Goal: Contribute content

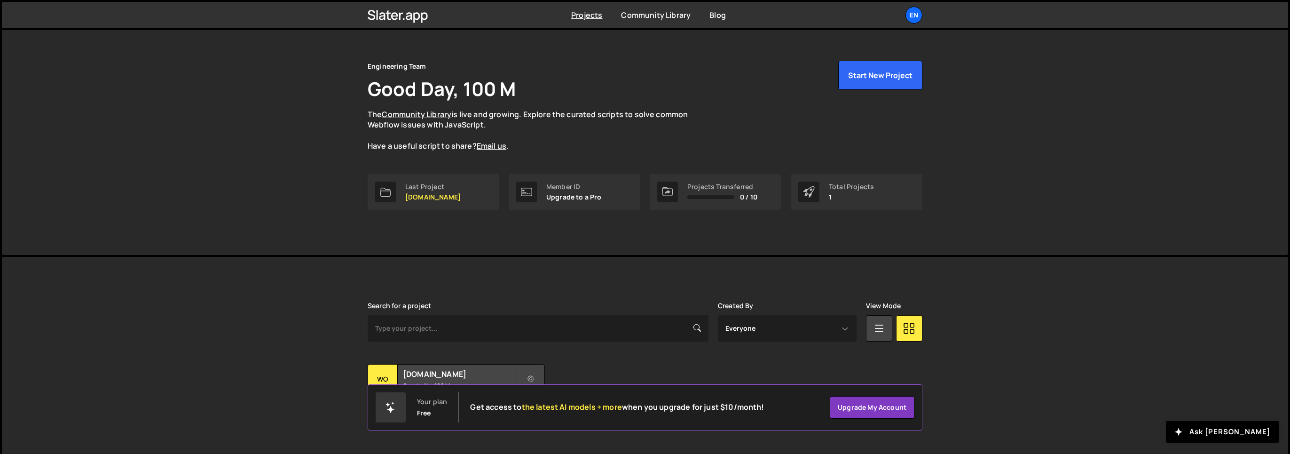
scroll to position [30, 0]
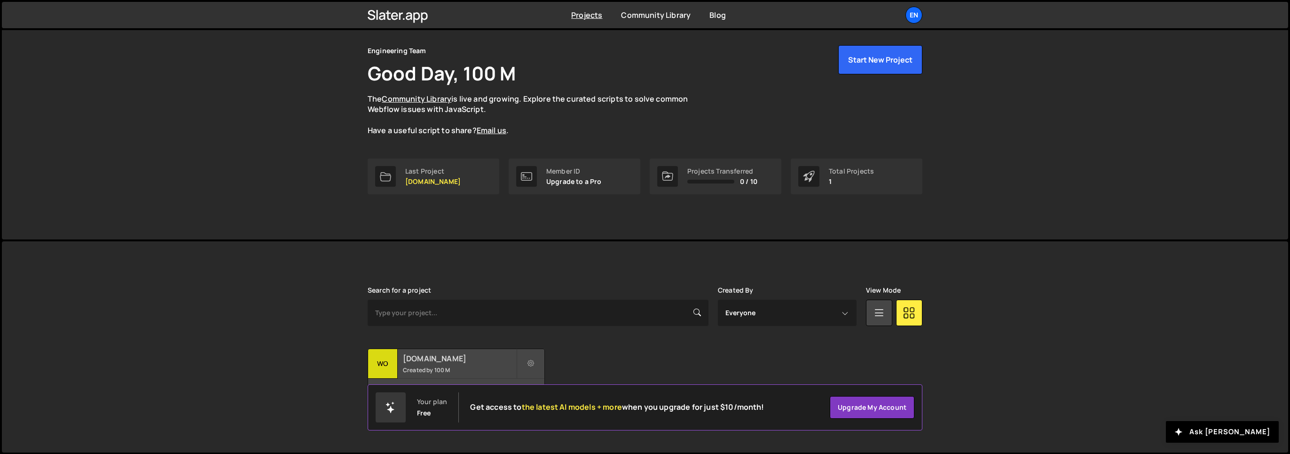
click at [428, 364] on div "womwell.com Created by 100 M" at bounding box center [456, 363] width 176 height 29
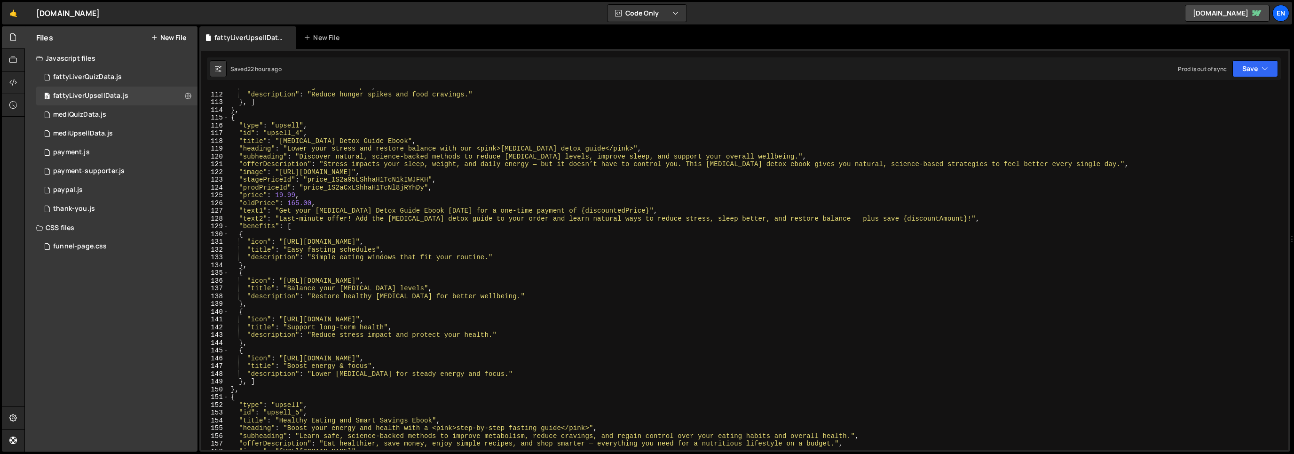
scroll to position [852, 0]
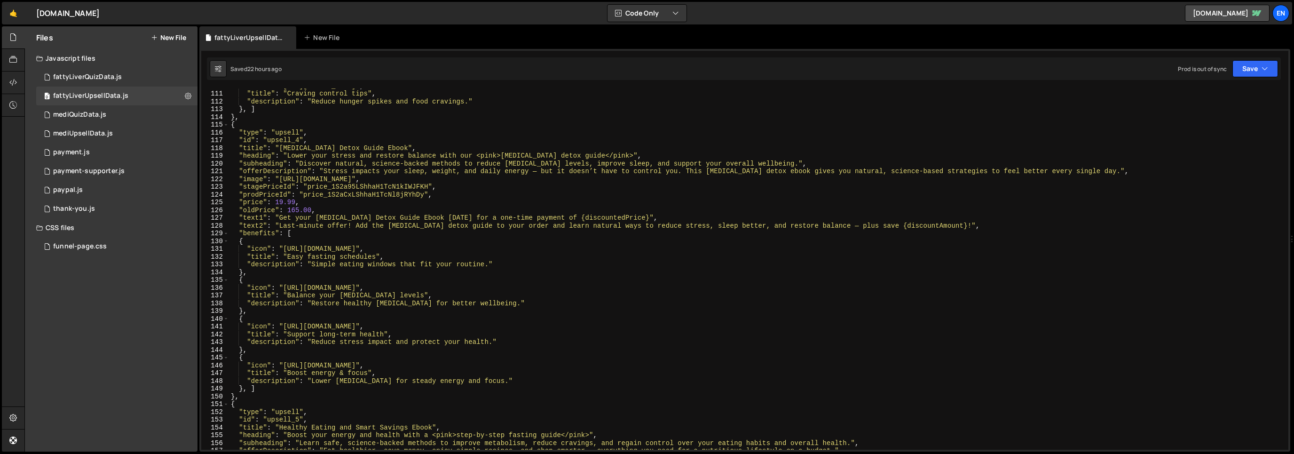
click at [293, 209] on div ""icon" : "[URL][DOMAIN_NAME]" , "title" : "Craving control tips" , "description…" at bounding box center [756, 270] width 1055 height 377
click at [308, 207] on div ""icon" : "[URL][DOMAIN_NAME]" , "title" : "Craving control tips" , "description…" at bounding box center [756, 270] width 1055 height 377
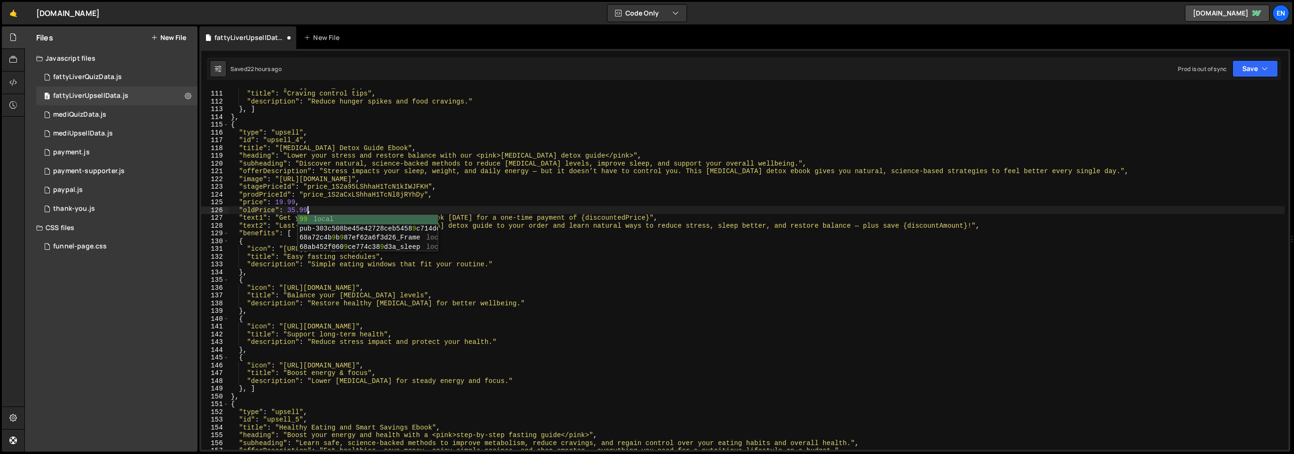
scroll to position [0, 5]
click at [306, 208] on div ""icon" : "[URL][DOMAIN_NAME]" , "title" : "Craving control tips" , "description…" at bounding box center [756, 270] width 1055 height 377
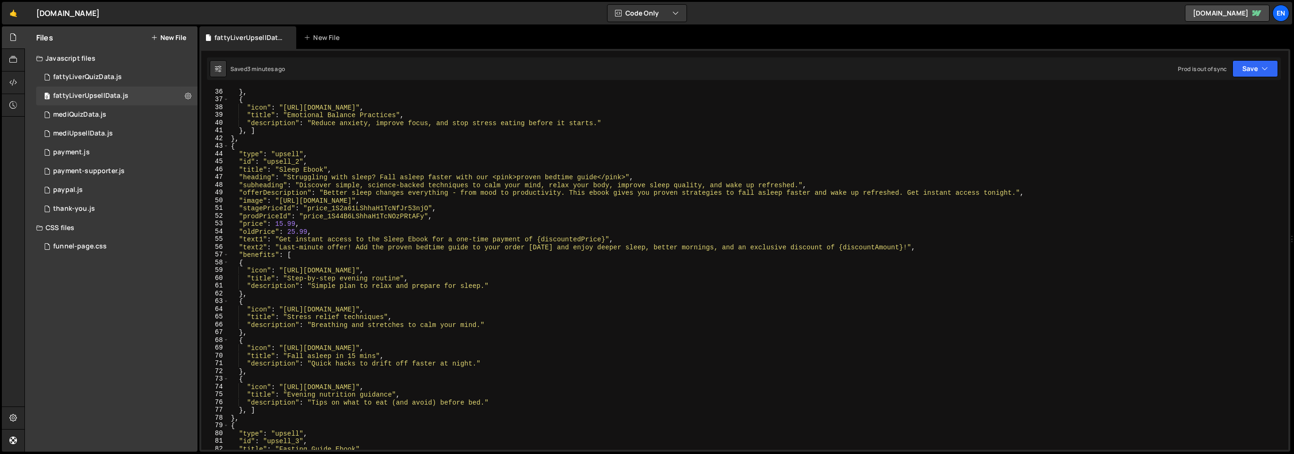
click at [325, 181] on div "} , { "icon" : "[URL][DOMAIN_NAME]" , "title" : "Emotional Balance Practices" ,…" at bounding box center [756, 276] width 1055 height 377
click at [328, 180] on div "} , { "icon" : "[URL][DOMAIN_NAME]" , "title" : "Emotional Balance Practices" ,…" at bounding box center [756, 276] width 1055 height 377
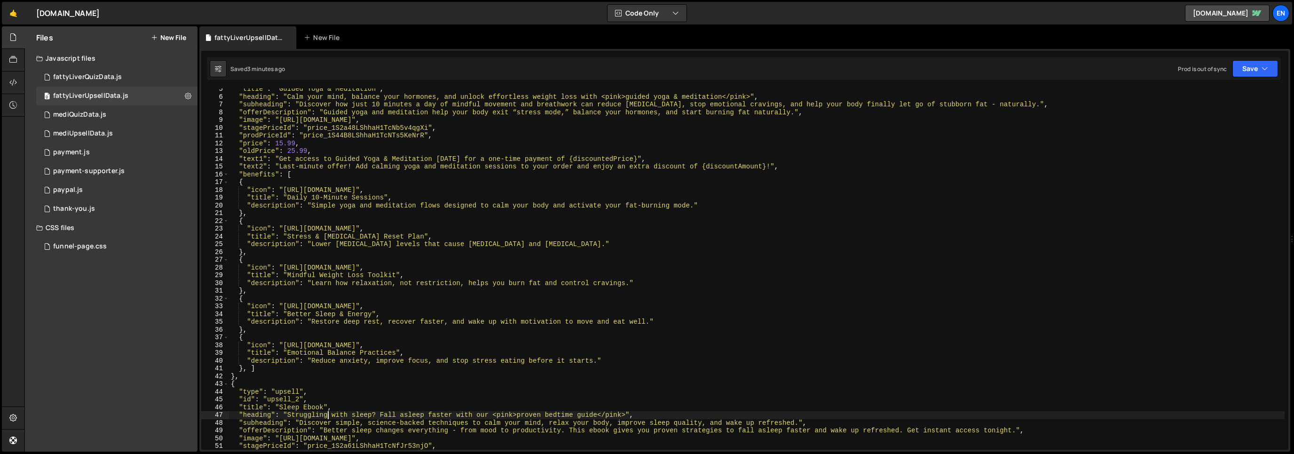
scroll to position [0, 0]
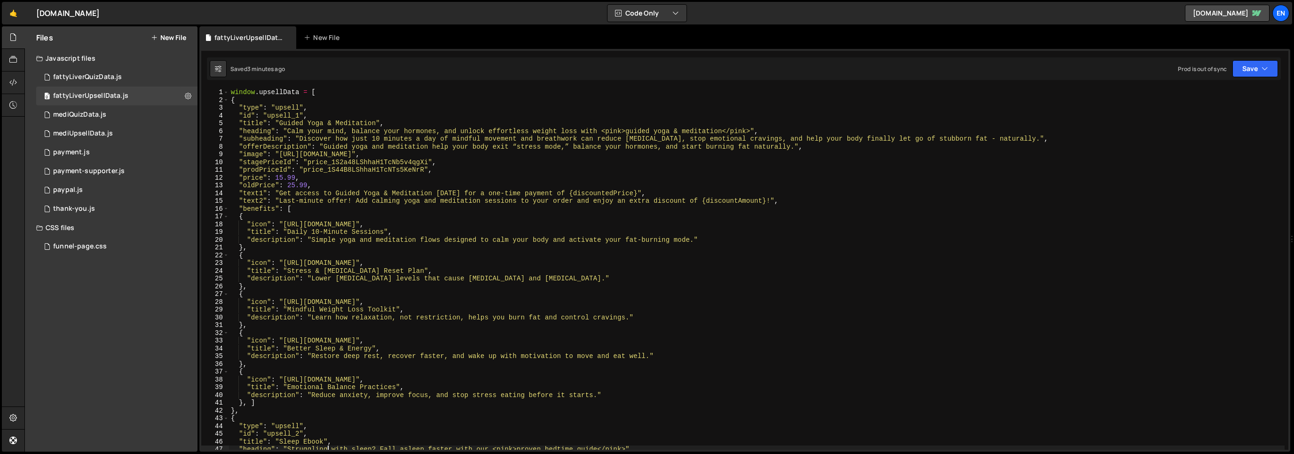
click at [303, 135] on div "window . upsellData = [ { "type" : "upsell" , "id" : "upsell_1" , "title" : "Gu…" at bounding box center [756, 276] width 1055 height 377
click at [298, 119] on div "window . upsellData = [ { "type" : "upsell" , "id" : "upsell_1" , "title" : "Gu…" at bounding box center [756, 276] width 1055 height 377
click at [637, 117] on div "window . upsellData = [ { "type" : "upsell" , "id" : "upsell_1" , "title" : "Gu…" at bounding box center [756, 276] width 1055 height 377
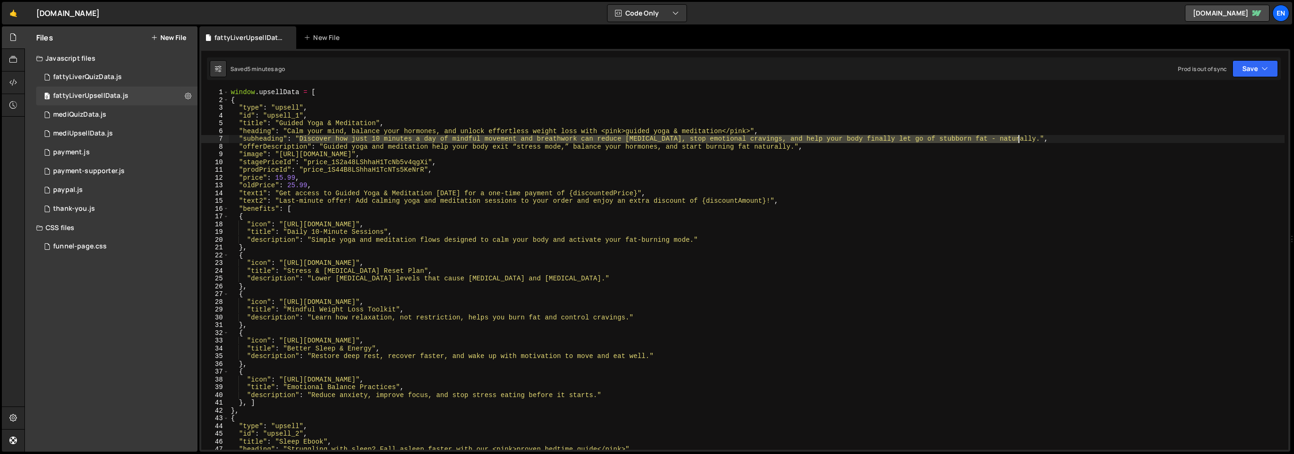
drag, startPoint x: 300, startPoint y: 140, endPoint x: 1017, endPoint y: 137, distance: 717.4
click at [1018, 137] on div "window . upsellData = [ { "type" : "upsell" , "id" : "upsell_1" , "title" : "Gu…" at bounding box center [756, 276] width 1055 height 377
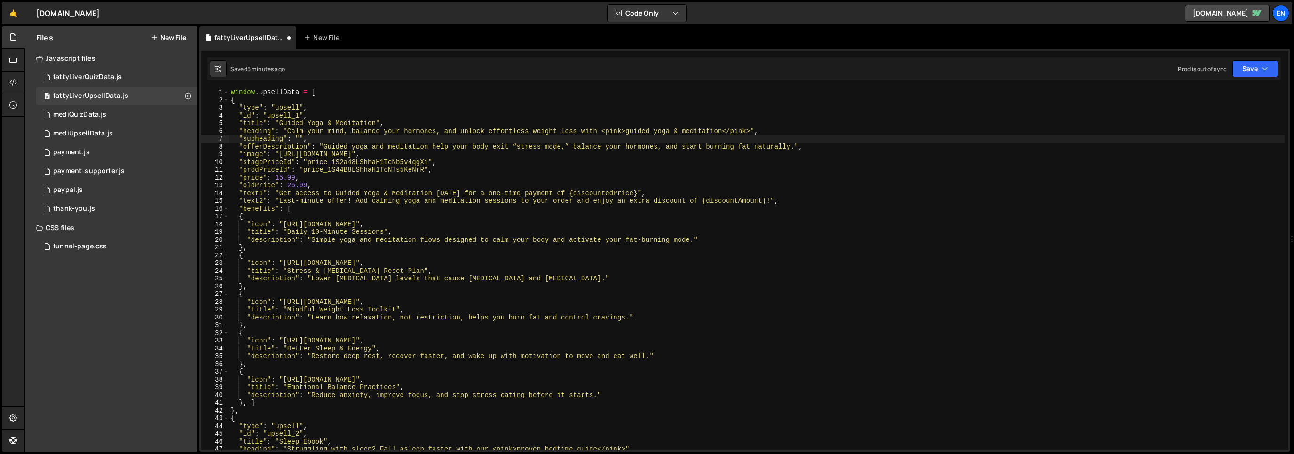
paste textarea "Just 10 minutes a day of guided yoga and meditation can reduce stress, lower [M…"
click at [583, 143] on div "window . upsellData = [ { "type" : "upsell" , "id" : "upsell_1" , "title" : "Gu…" at bounding box center [756, 276] width 1055 height 377
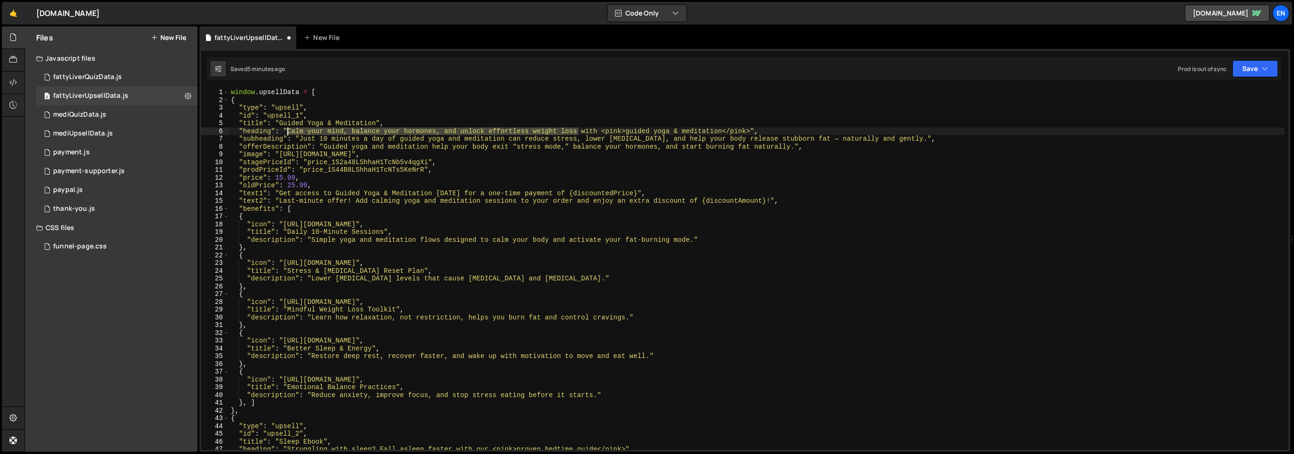
drag, startPoint x: 577, startPoint y: 130, endPoint x: 289, endPoint y: 127, distance: 288.7
click at [289, 127] on div "window . upsellData = [ { "type" : "upsell" , "id" : "upsell_1" , "title" : "Gu…" at bounding box center [756, 276] width 1055 height 377
paste textarea "& support natural"
drag, startPoint x: 561, startPoint y: 130, endPoint x: 733, endPoint y: 133, distance: 171.6
click at [733, 133] on div "window . upsellData = [ { "type" : "upsell" , "id" : "upsell_1" , "title" : "Gu…" at bounding box center [756, 276] width 1055 height 377
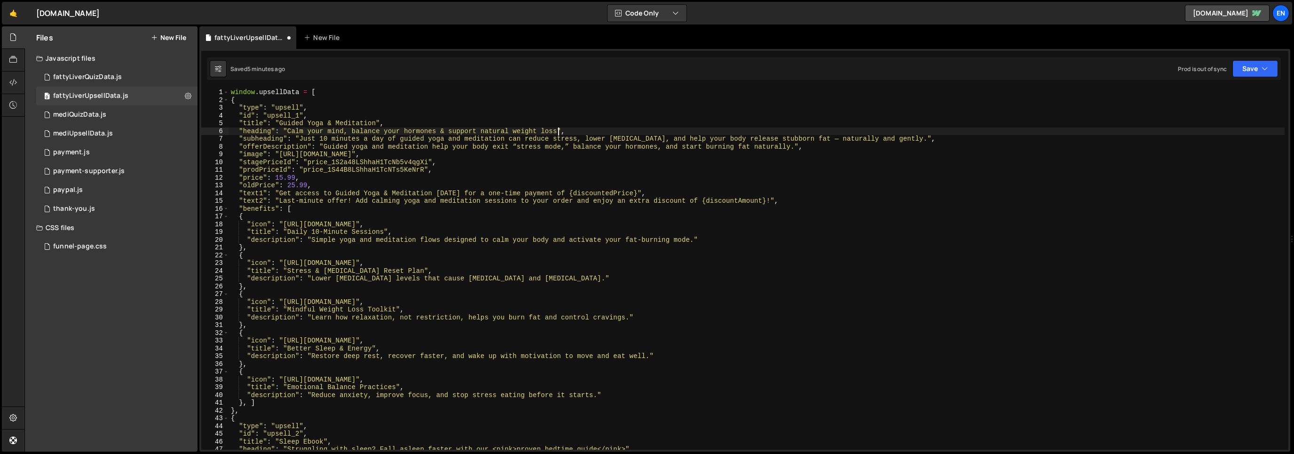
click at [531, 142] on div "window . upsellData = [ { "type" : "upsell" , "id" : "upsell_1" , "title" : "Gu…" at bounding box center [756, 276] width 1055 height 377
click at [817, 139] on div "window . upsellData = [ { "type" : "upsell" , "id" : "upsell_1" , "title" : "Gu…" at bounding box center [756, 276] width 1055 height 377
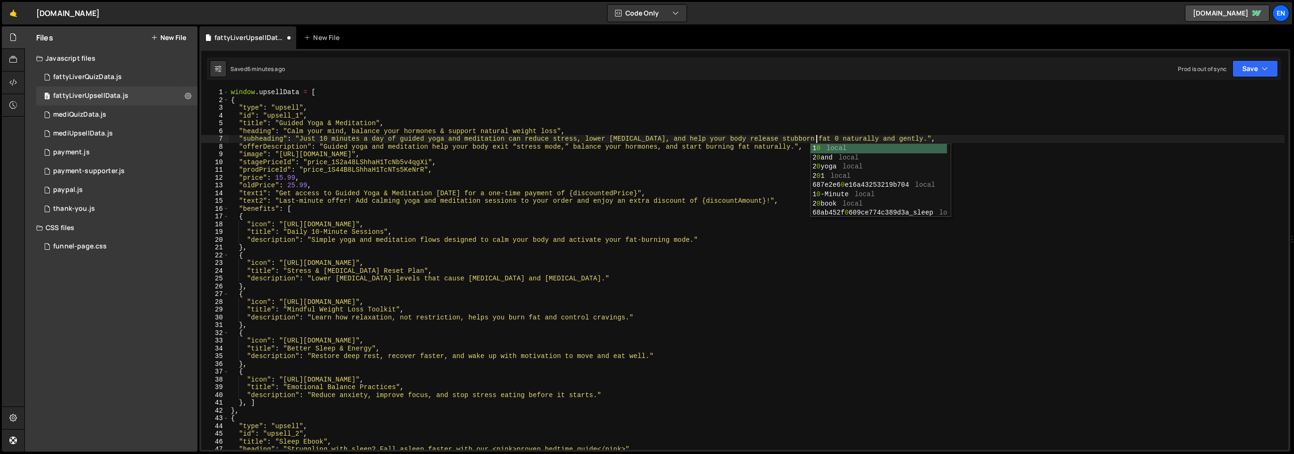
scroll to position [0, 41]
click at [735, 191] on div "window . upsellData = [ { "type" : "upsell" , "id" : "upsell_1" , "title" : "Gu…" at bounding box center [756, 276] width 1055 height 377
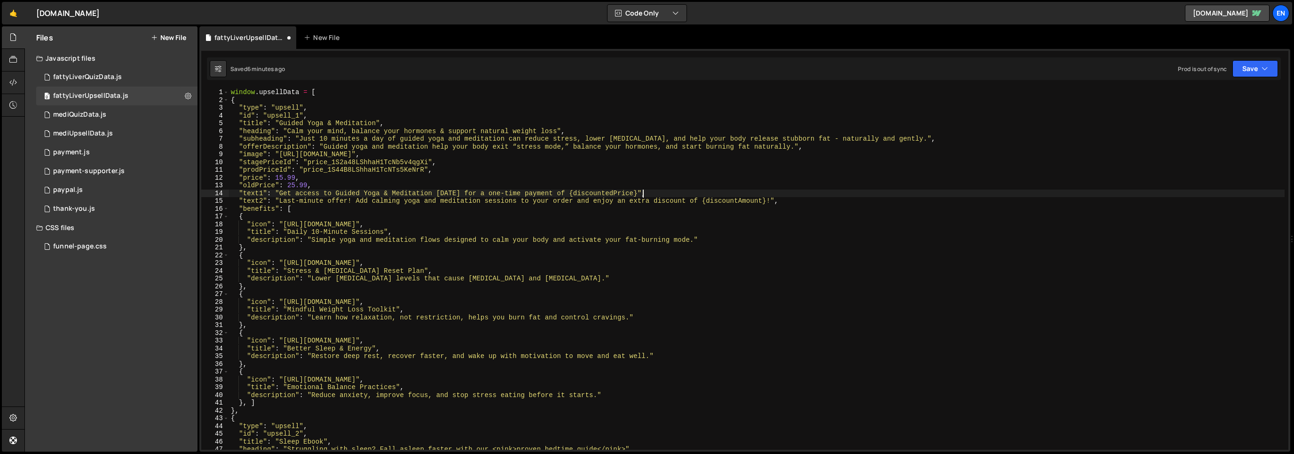
scroll to position [0, 28]
click at [377, 147] on div "window . upsellData = [ { "type" : "upsell" , "id" : "upsell_1" , "title" : "Gu…" at bounding box center [756, 276] width 1055 height 377
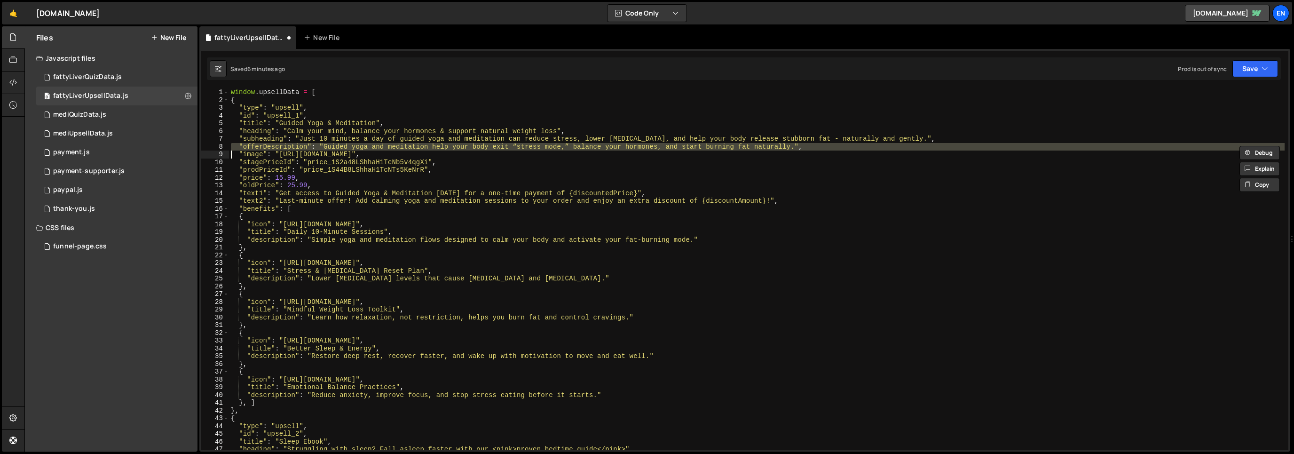
click at [386, 143] on div "window . upsellData = [ { "type" : "upsell" , "id" : "upsell_1" , "title" : "Gu…" at bounding box center [756, 268] width 1055 height 361
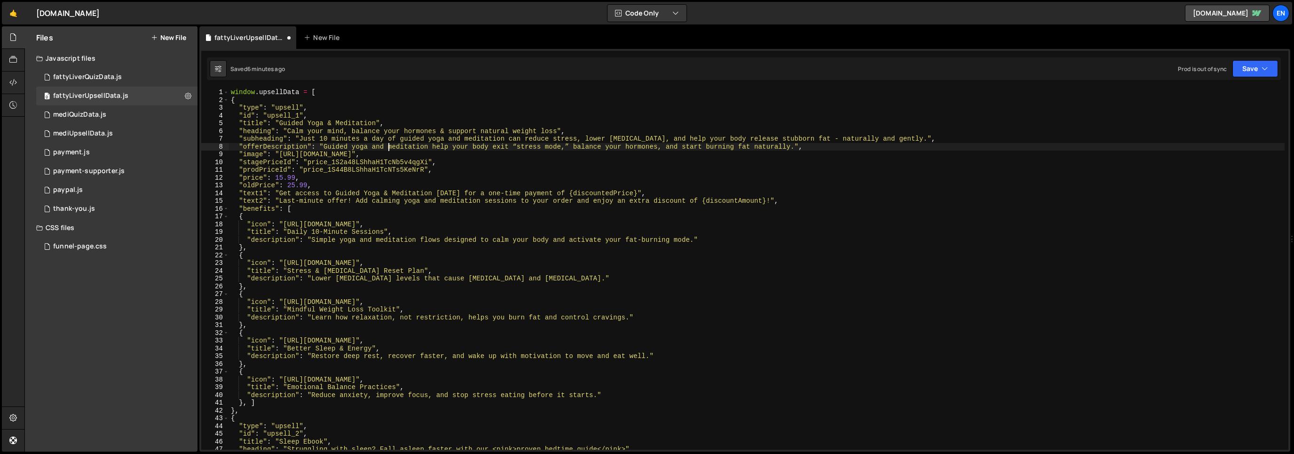
click at [386, 143] on div "window . upsellData = [ { "type" : "upsell" , "id" : "upsell_1" , "title" : "Gu…" at bounding box center [756, 276] width 1055 height 377
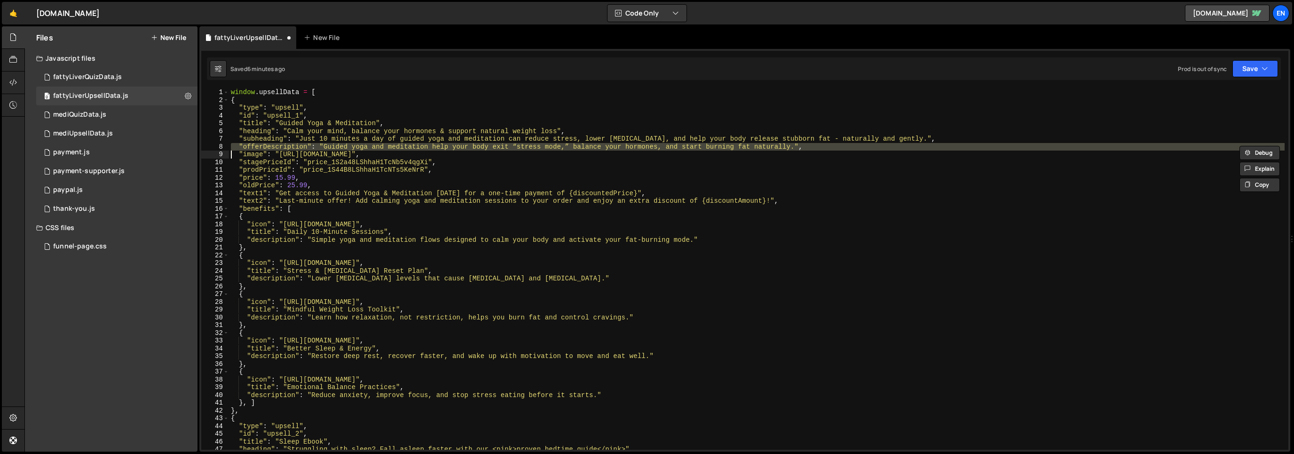
click at [366, 144] on div "window . upsellData = [ { "type" : "upsell" , "id" : "upsell_1" , "title" : "Gu…" at bounding box center [756, 276] width 1055 height 377
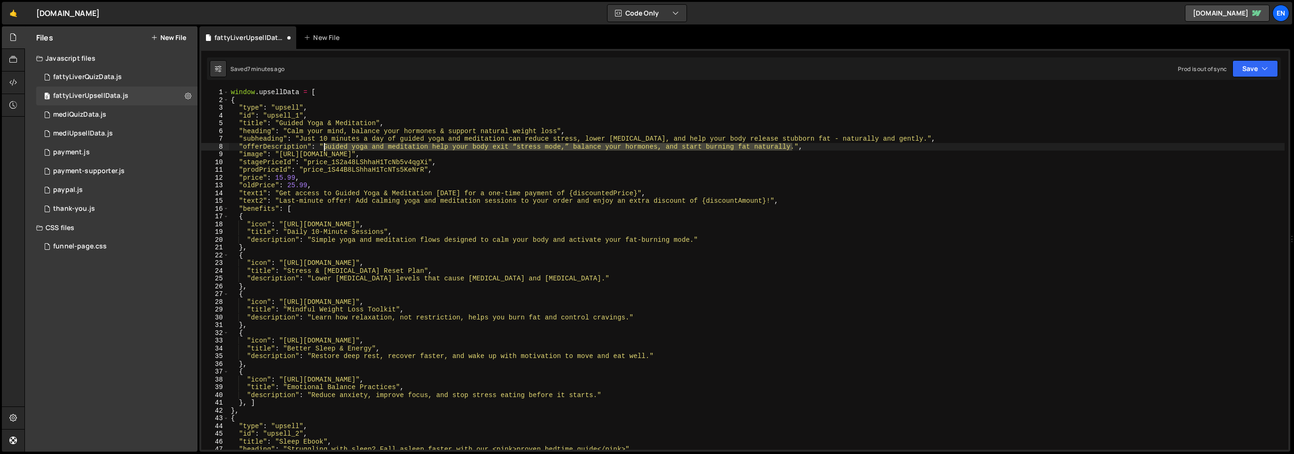
drag, startPoint x: 794, startPoint y: 143, endPoint x: 324, endPoint y: 146, distance: 469.2
click at [324, 147] on div "window . upsellData = [ { "type" : "upsell" , "id" : "upsell_1" , "title" : "Gu…" at bounding box center [756, 276] width 1055 height 377
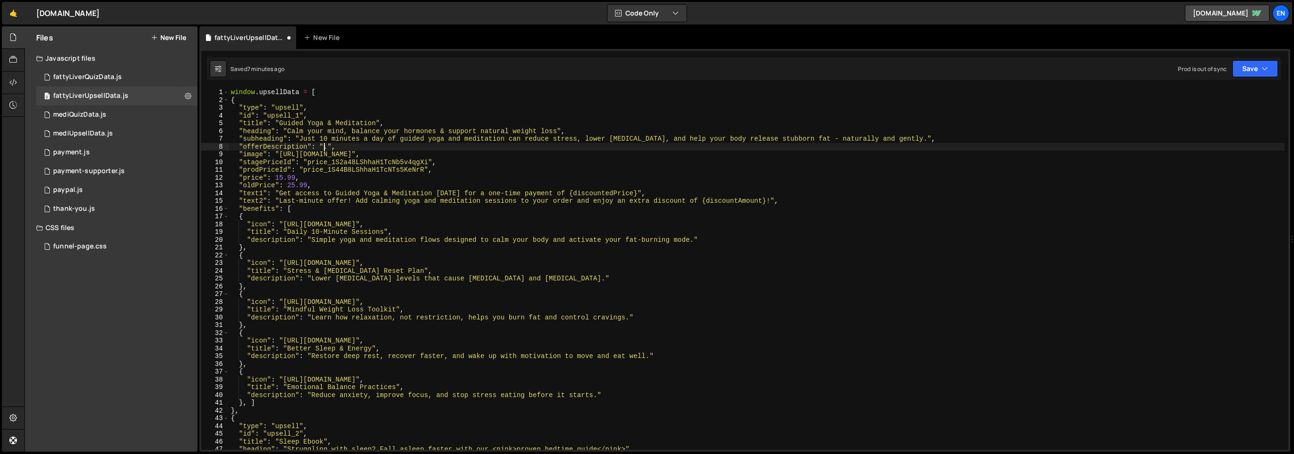
paste textarea "Relax your body, reset your hormones, and feel balanced again — your wellness j…"
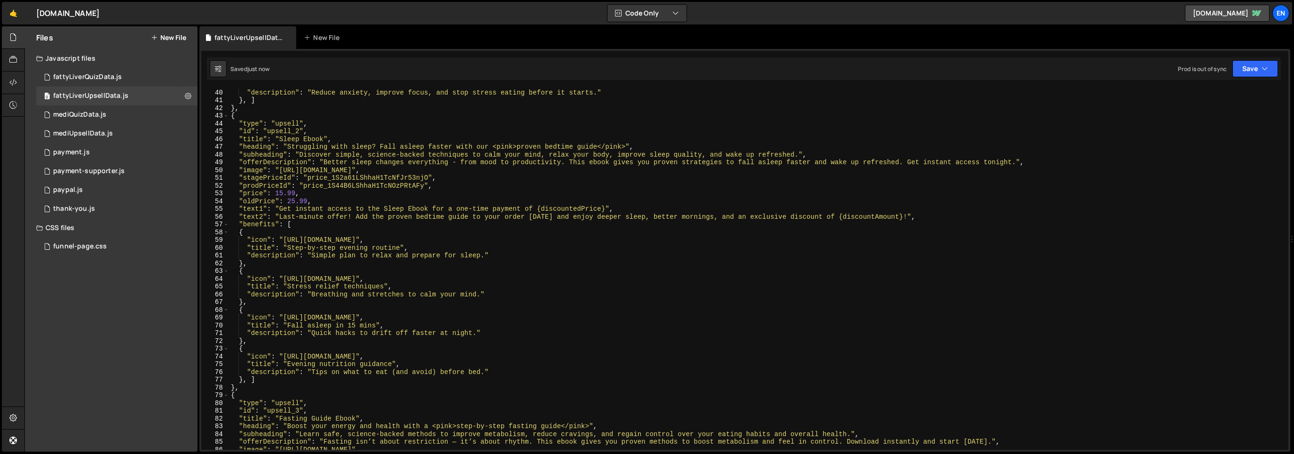
scroll to position [305, 0]
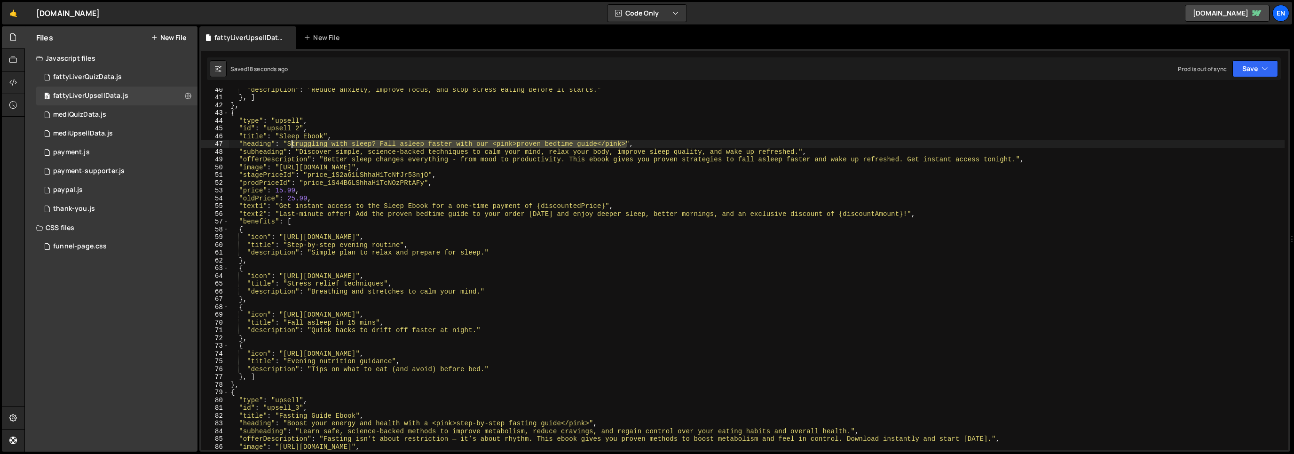
drag, startPoint x: 626, startPoint y: 145, endPoint x: 289, endPoint y: 144, distance: 337.5
click at [289, 144] on div ""description" : "Reduce anxiety, improve focus, and stop stress eating before i…" at bounding box center [756, 274] width 1055 height 377
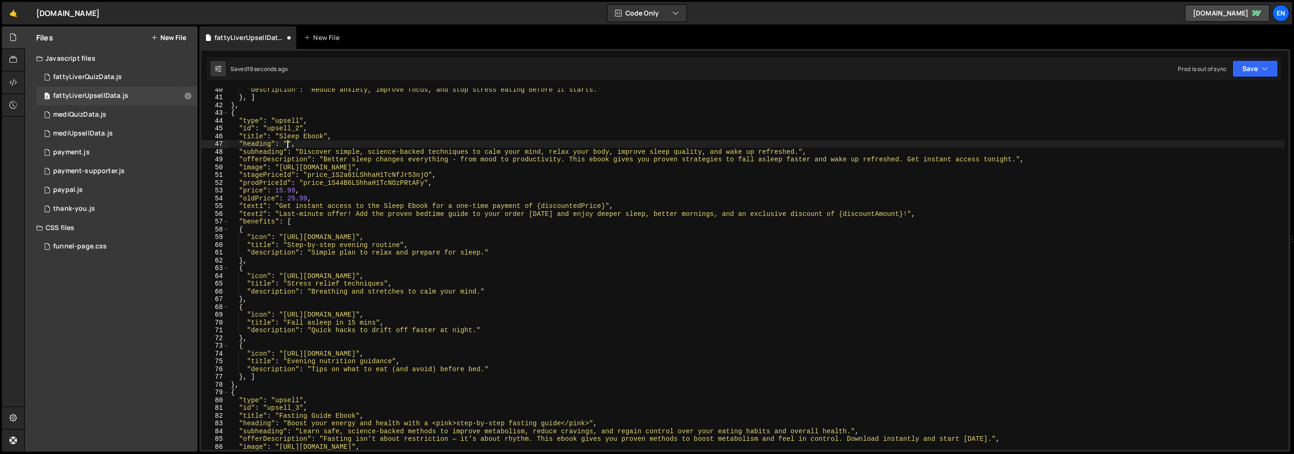
paste textarea "Sleep deeper, reset hormones & burn fat effortlessly"
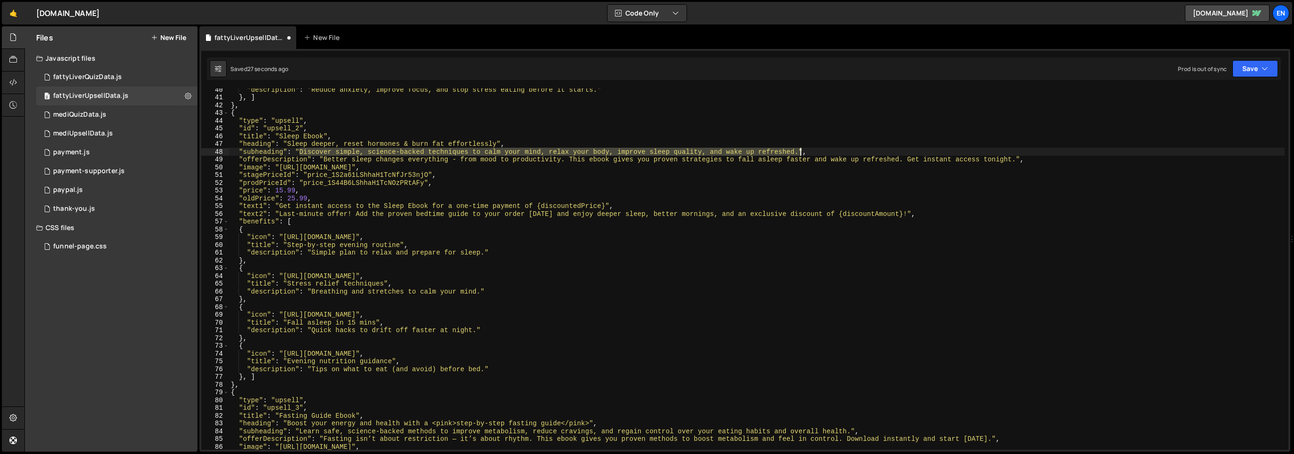
drag, startPoint x: 300, startPoint y: 153, endPoint x: 800, endPoint y: 150, distance: 499.7
click at [800, 150] on div ""description" : "Reduce anxiety, improve focus, and stop stress eating before i…" at bounding box center [756, 274] width 1055 height 377
paste textarea "how improving your sleep can balance [MEDICAL_DATA], boost metabolism, and help…"
click at [463, 161] on div ""description" : "Reduce anxiety, improve focus, and stop stress eating before i…" at bounding box center [756, 274] width 1055 height 377
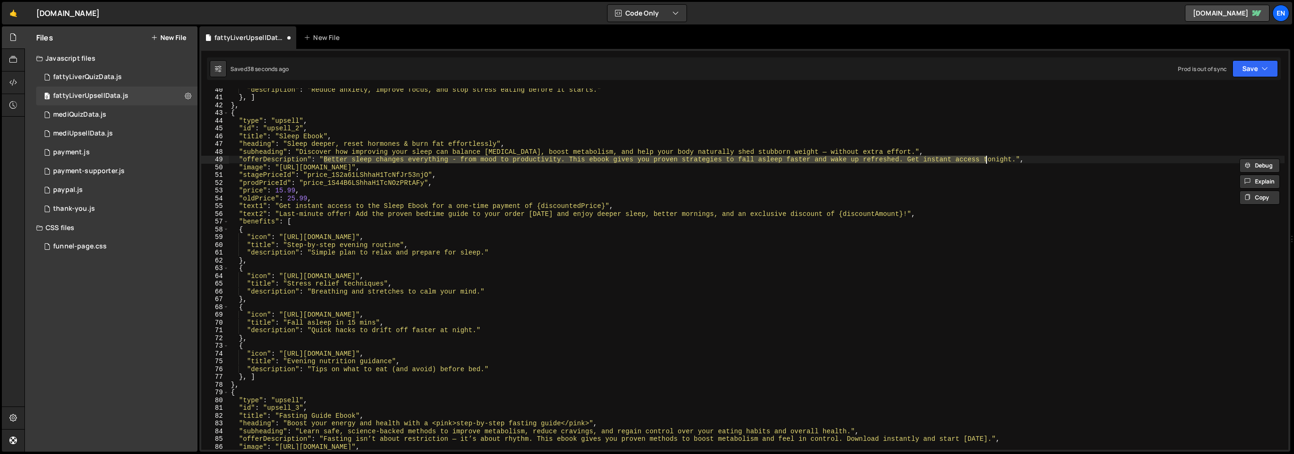
drag, startPoint x: 324, startPoint y: 159, endPoint x: 987, endPoint y: 162, distance: 662.9
click at [987, 162] on div ""description" : "Reduce anxiety, improve focus, and stop stress eating before i…" at bounding box center [756, 274] width 1055 height 377
click at [989, 162] on div ""description" : "Reduce anxiety, improve focus, and stop stress eating before i…" at bounding box center [756, 274] width 1055 height 377
drag, startPoint x: 1019, startPoint y: 160, endPoint x: 323, endPoint y: 159, distance: 695.3
click at [323, 159] on div ""description" : "Reduce anxiety, improve focus, and stop stress eating before i…" at bounding box center [756, 274] width 1055 height 377
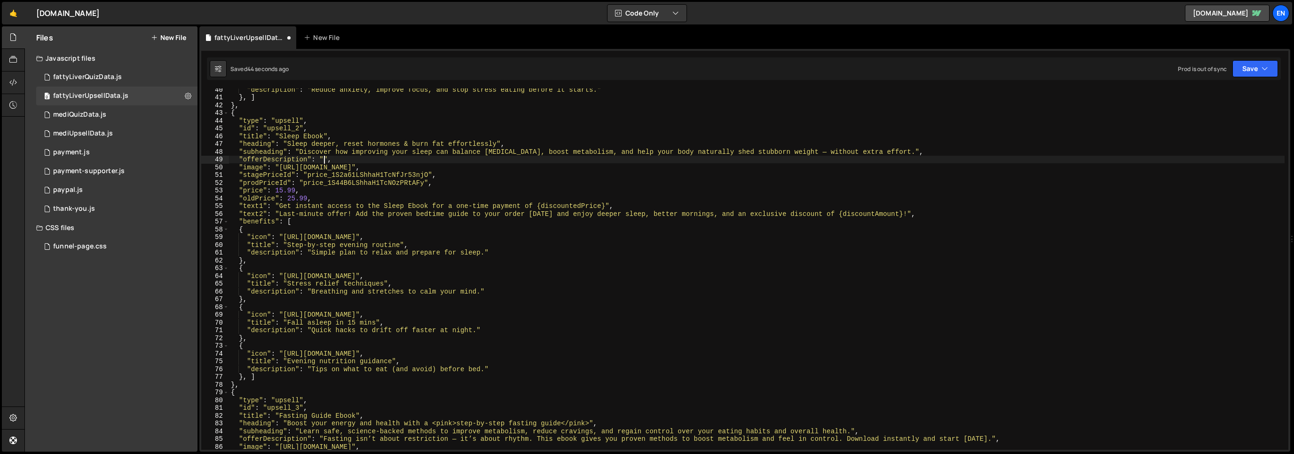
paste textarea "When you sleep better, you live better — reset your metabolism, energy, and moo…"
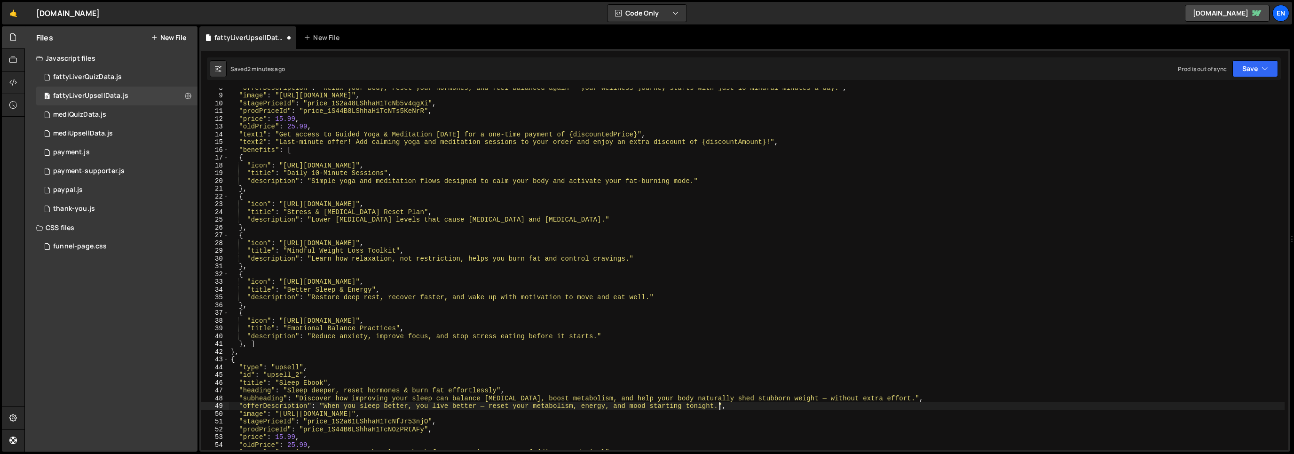
scroll to position [0, 0]
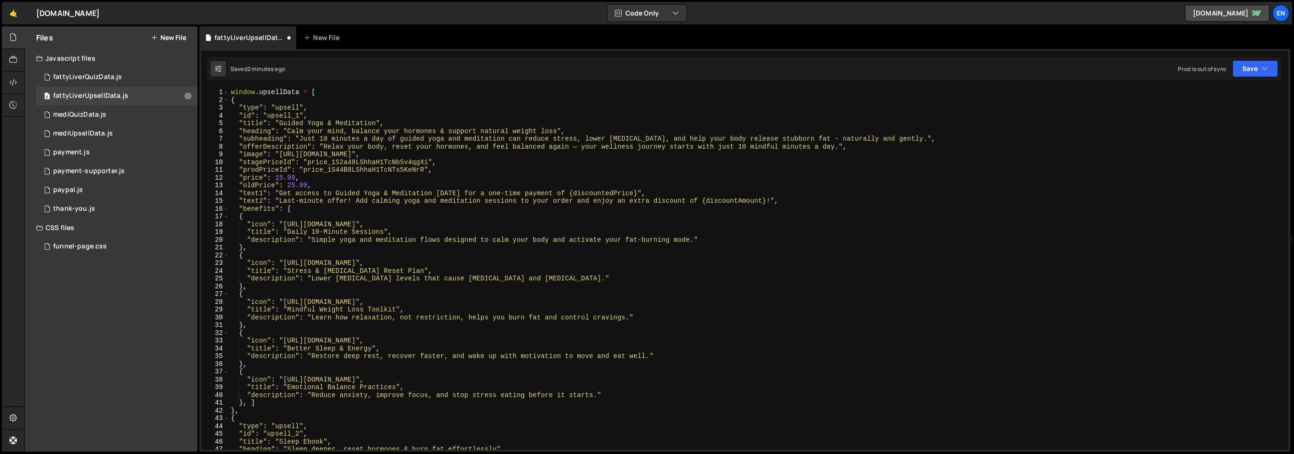
click at [669, 202] on div "window . upsellData = [ { "type" : "upsell" , "id" : "upsell_1" , "title" : "Gu…" at bounding box center [756, 276] width 1055 height 377
type textarea ""text2": "Last-minute offer! Add calming yoga and meditation sessions to your o…"
click at [669, 201] on div "window . upsellData = [ { "type" : "upsell" , "id" : "upsell_1" , "title" : "Gu…" at bounding box center [756, 276] width 1055 height 377
